Goal: Browse casually

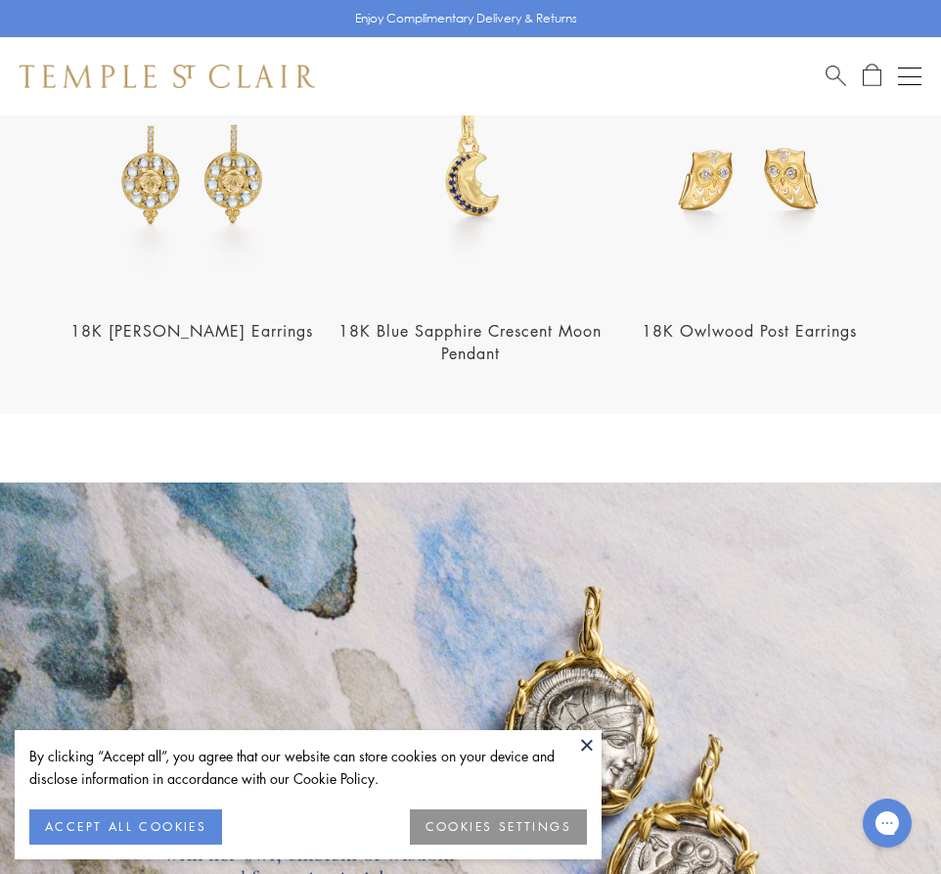
scroll to position [2109, 0]
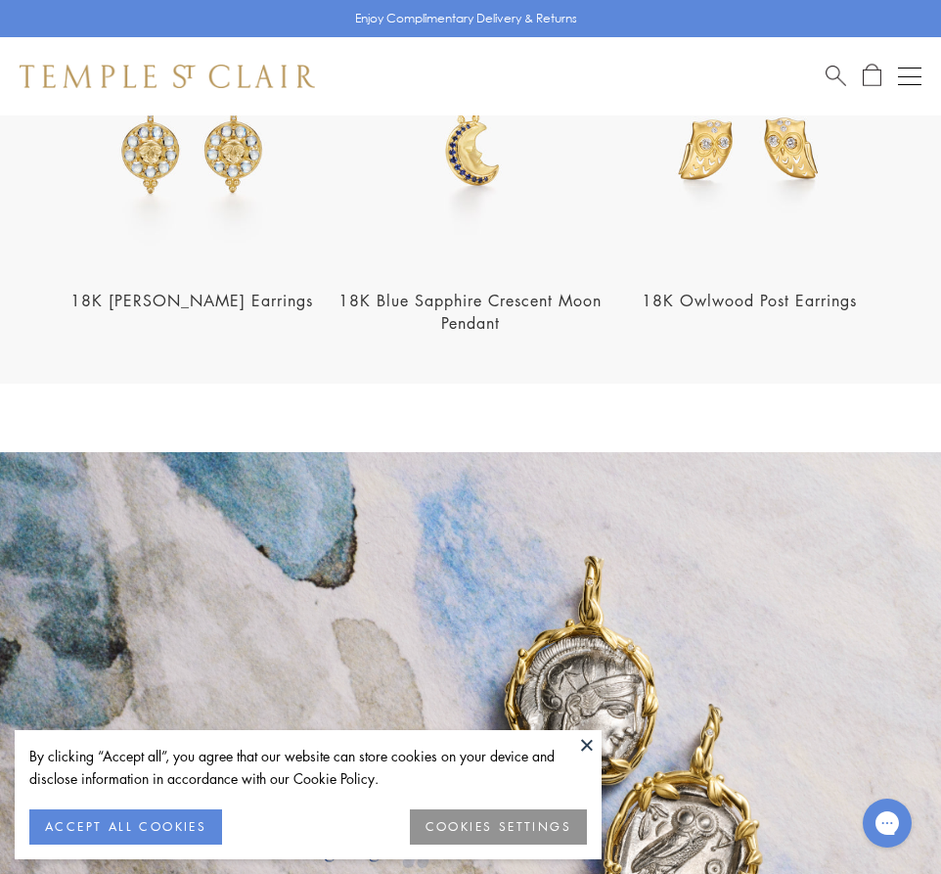
click at [698, 215] on img at bounding box center [748, 132] width 267 height 267
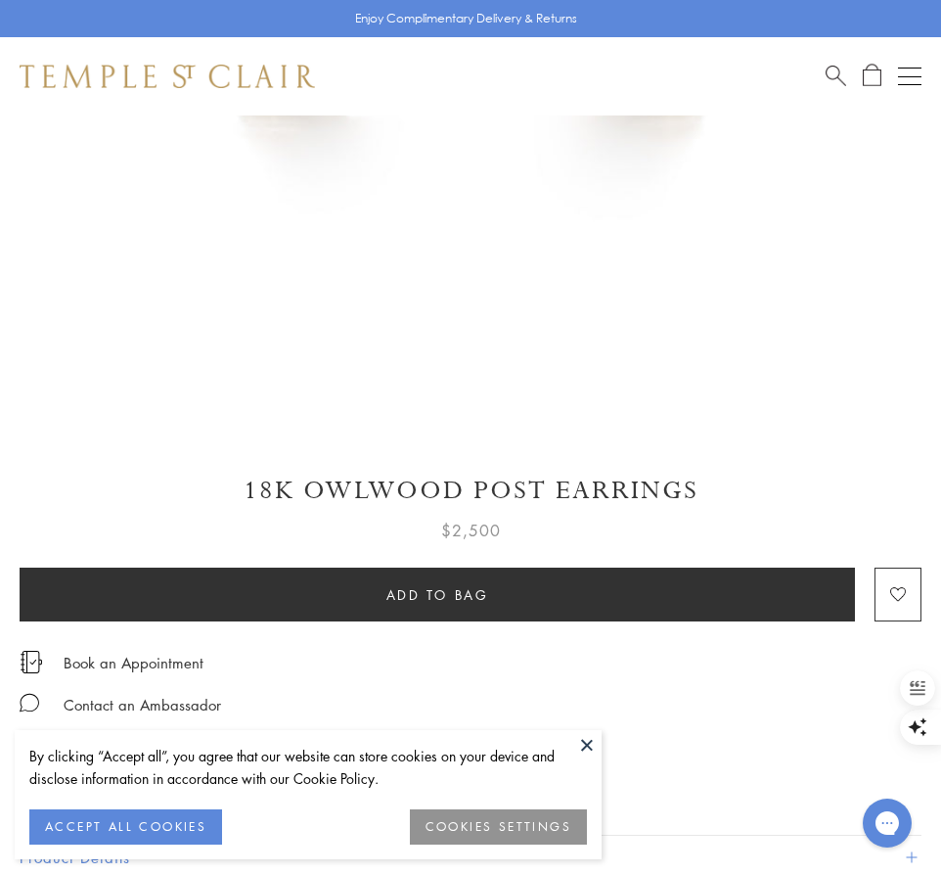
scroll to position [656, 0]
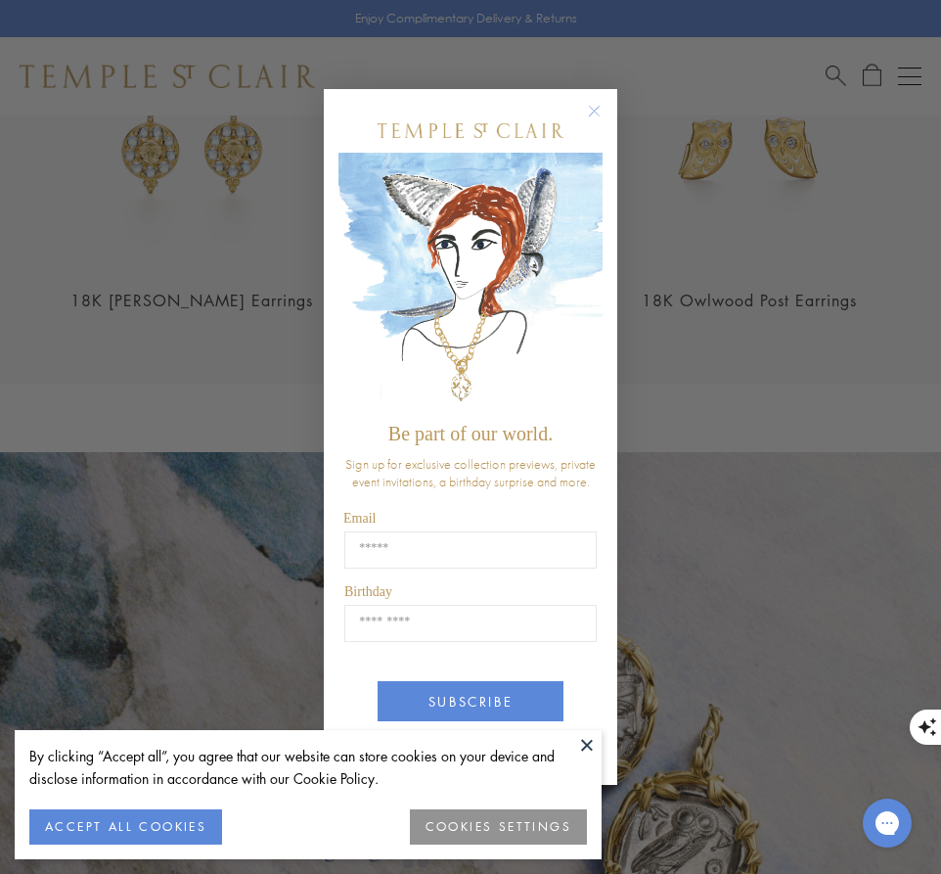
scroll to position [2109, 0]
